Goal: Task Accomplishment & Management: Use online tool/utility

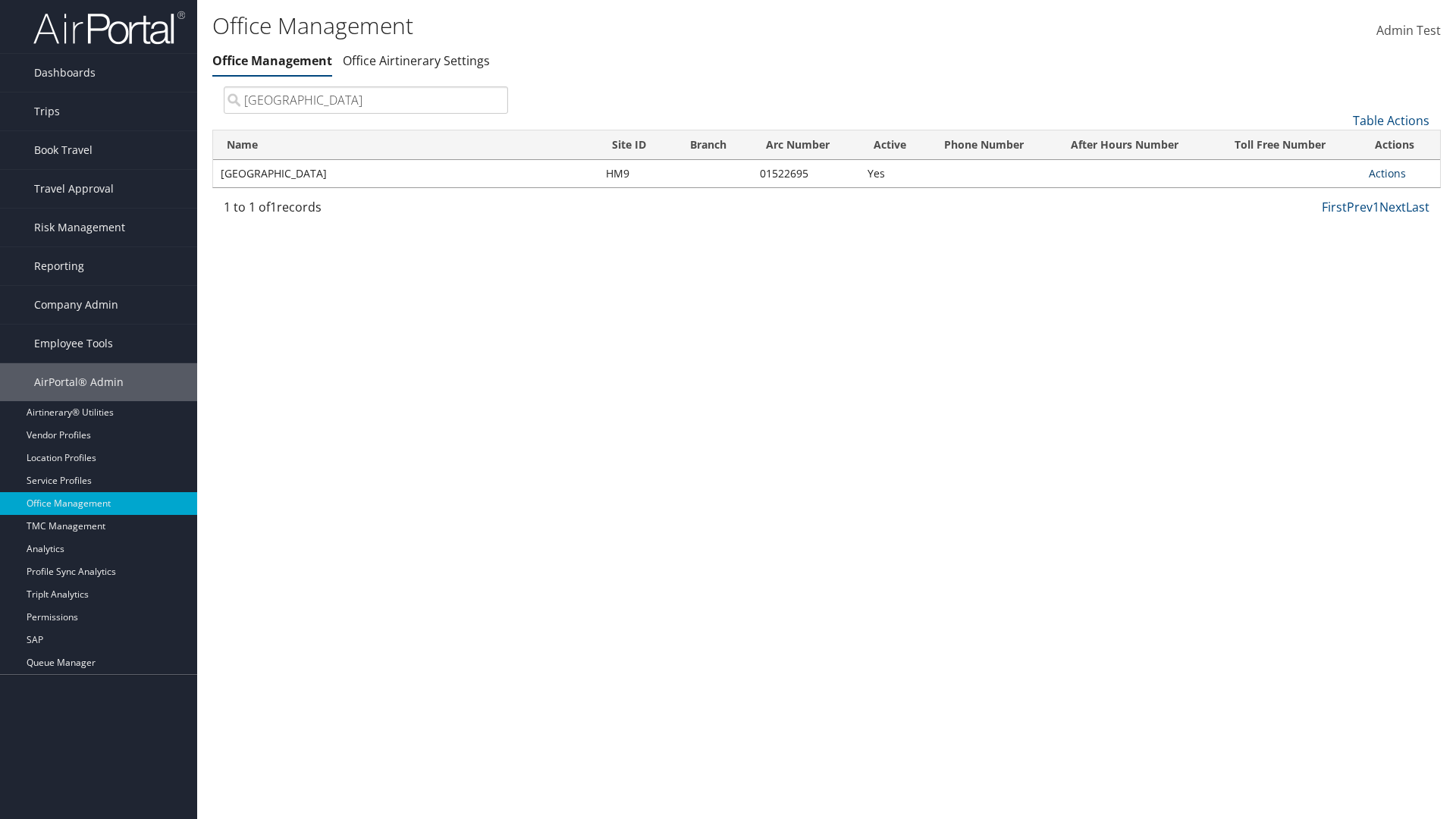
type input "[GEOGRAPHIC_DATA]"
click at [1387, 173] on link "Actions" at bounding box center [1387, 173] width 37 height 14
click at [1337, 324] on link "Manage Office Queues" at bounding box center [1338, 324] width 129 height 26
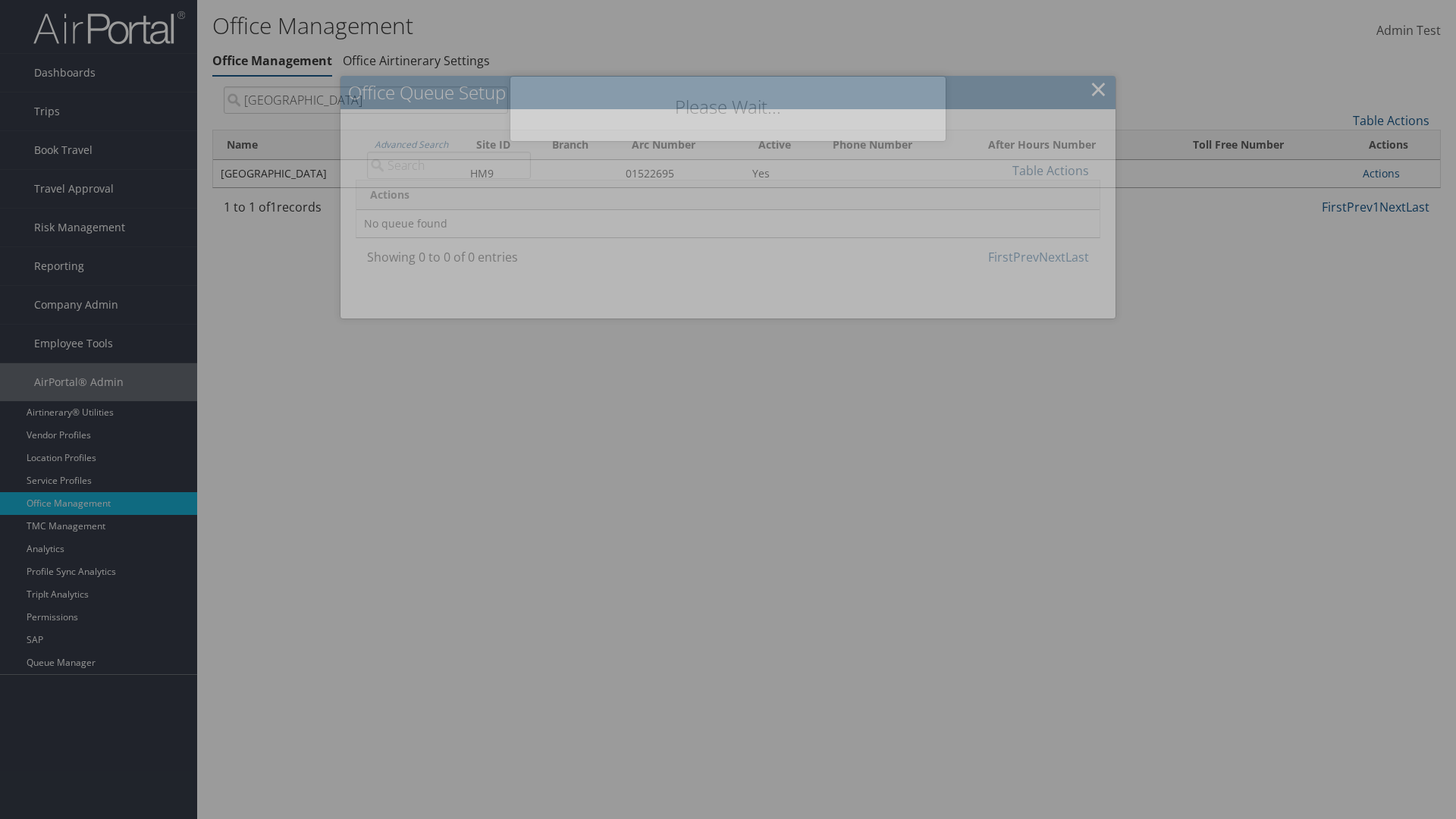
click at [1050, 170] on link "Table Actions" at bounding box center [1050, 171] width 77 height 17
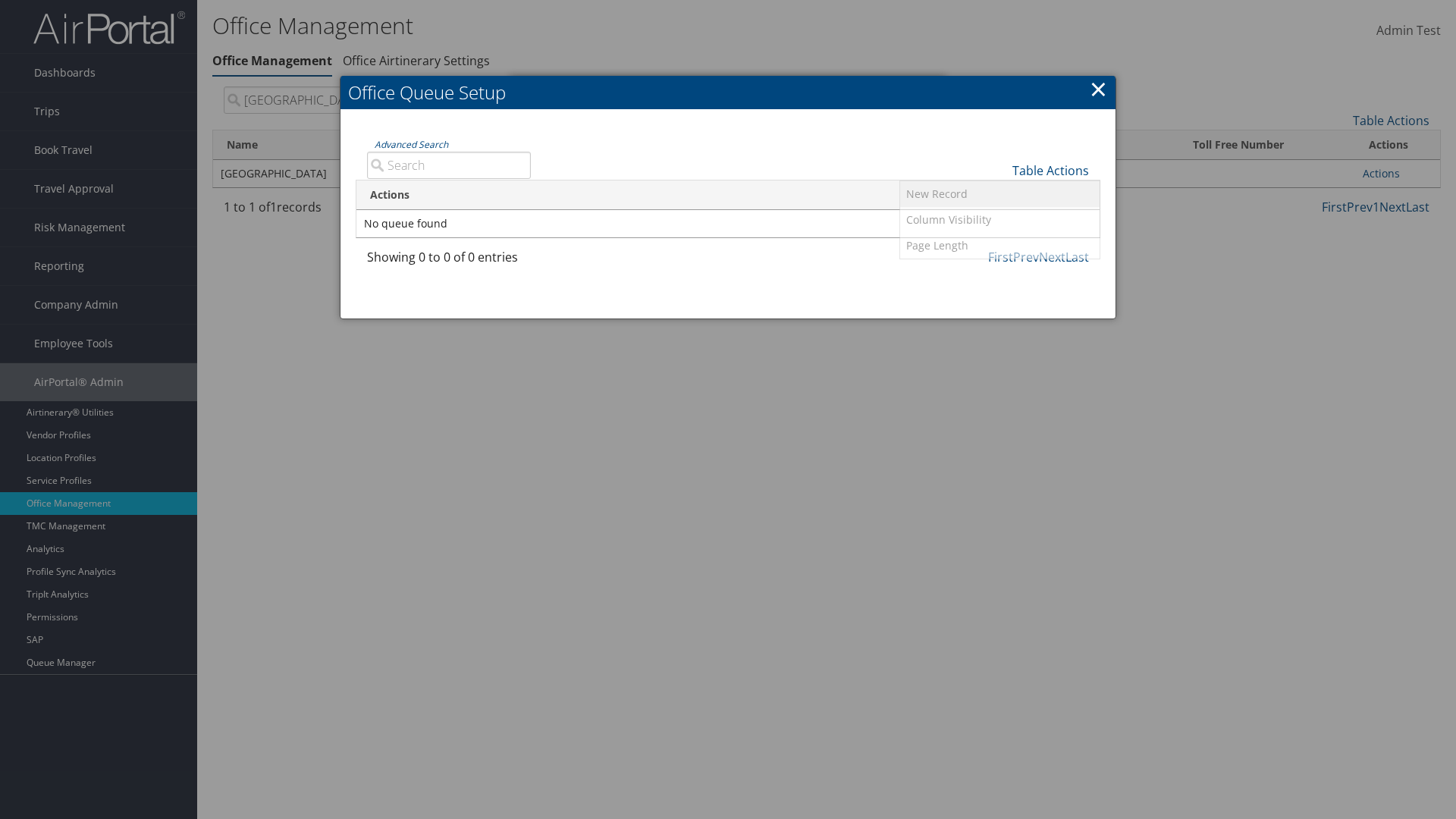
click at [999, 194] on link "New Record" at bounding box center [999, 194] width 199 height 26
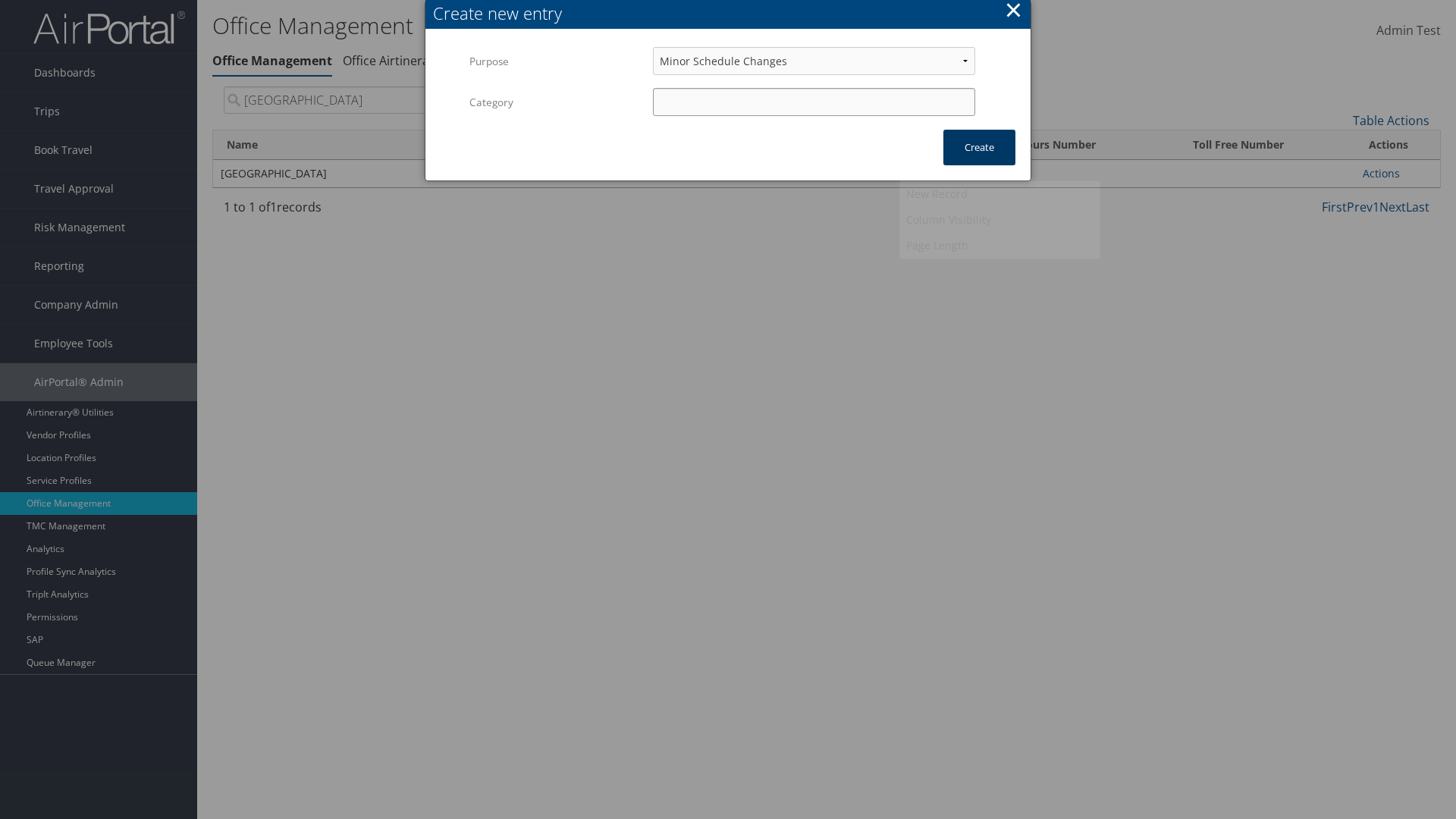
click at [814, 102] on input "Category" at bounding box center [814, 102] width 322 height 28
type input "test"
click at [979, 148] on button "Create" at bounding box center [979, 148] width 72 height 36
